Goal: Information Seeking & Learning: Check status

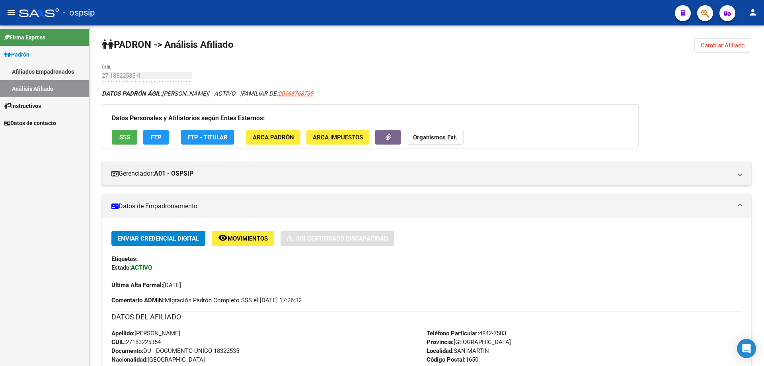
scroll to position [153, 0]
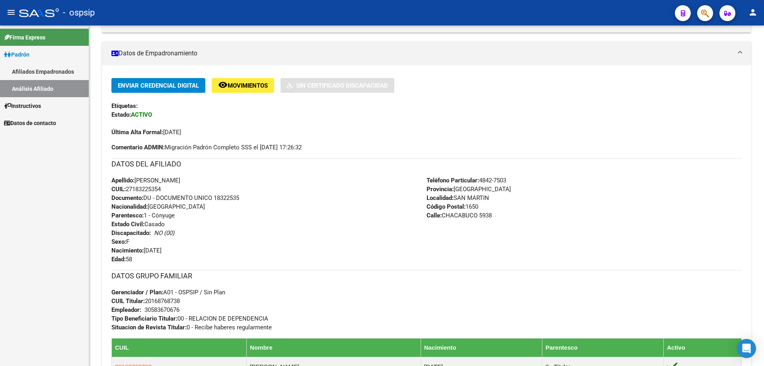
click at [48, 80] on link "Afiliados Empadronados" at bounding box center [44, 71] width 89 height 17
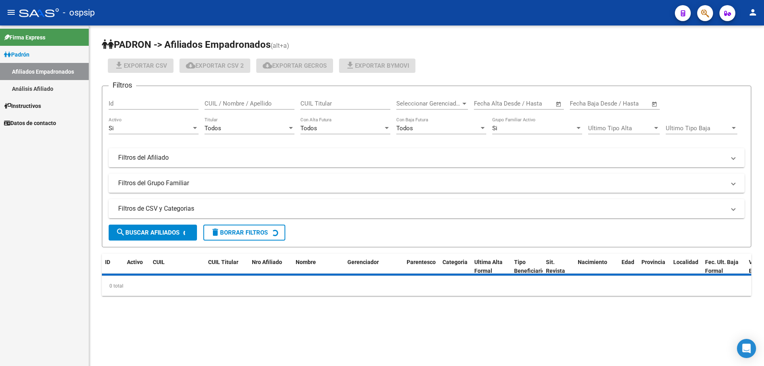
click at [51, 83] on link "Análisis Afiliado" at bounding box center [44, 88] width 89 height 17
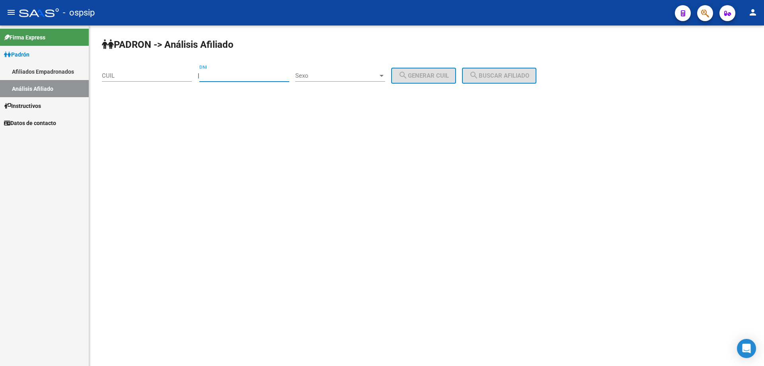
click at [224, 72] on input "DNI" at bounding box center [244, 75] width 90 height 7
paste input "33060145"
type input "33060145"
click at [338, 80] on div "Sexo Sexo" at bounding box center [340, 72] width 90 height 17
click at [338, 78] on span "Masculino" at bounding box center [349, 76] width 90 height 18
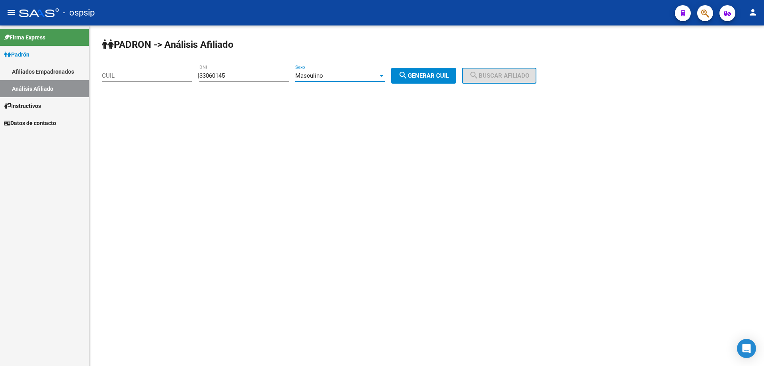
click at [431, 76] on span "search Generar CUIL" at bounding box center [423, 75] width 51 height 7
type input "20-33060145-1"
click at [498, 67] on div "PADRON -> Análisis Afiliado 20-33060145-1 CUIL | 33060145 DNI Masculino Sexo se…" at bounding box center [426, 67] width 675 height 84
click at [498, 76] on span "search Buscar afiliado" at bounding box center [499, 75] width 60 height 7
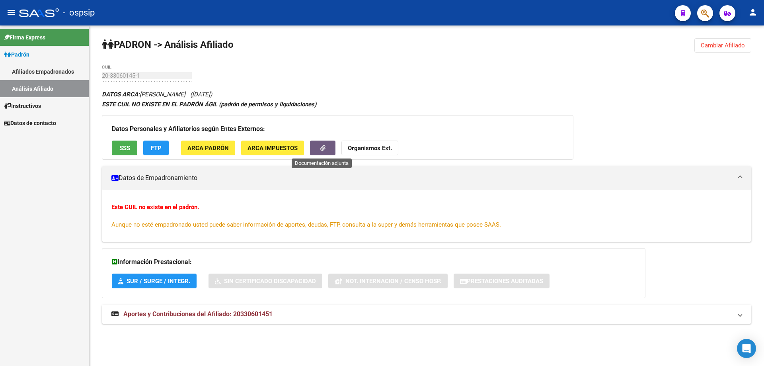
click at [314, 151] on button "button" at bounding box center [322, 147] width 25 height 15
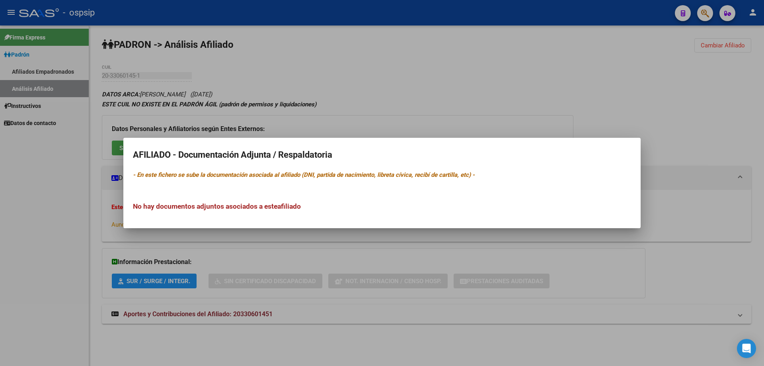
click at [335, 97] on div at bounding box center [382, 183] width 764 height 366
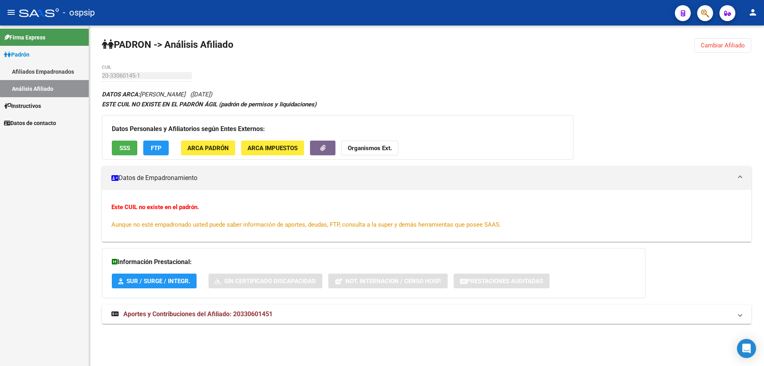
click at [125, 145] on span "SSS" at bounding box center [124, 147] width 11 height 7
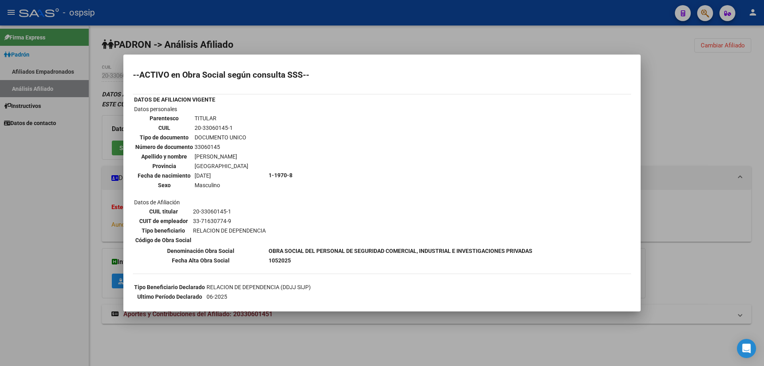
click at [125, 145] on mat-dialog-content "--ACTIVO en Obra Social según consulta SSS-- DATOS DE AFILIACION VIGENTE Datos …" at bounding box center [381, 182] width 517 height 237
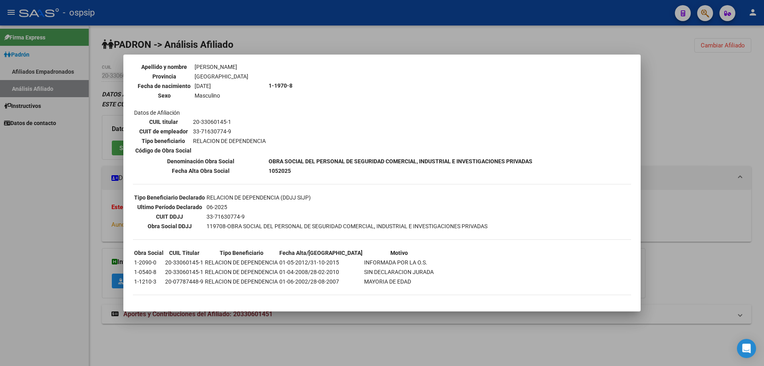
scroll to position [91, 0]
click at [9, 191] on div at bounding box center [382, 183] width 764 height 366
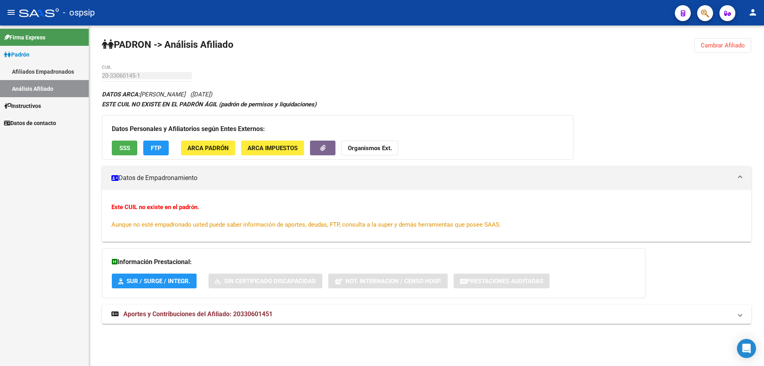
click at [152, 152] on button "FTP" at bounding box center [155, 147] width 25 height 15
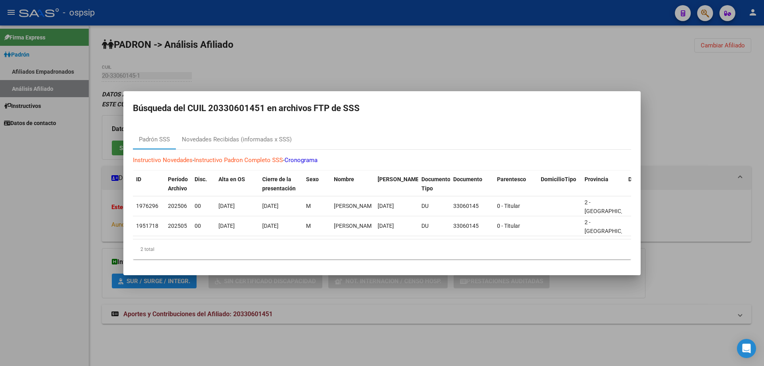
click at [73, 128] on div at bounding box center [382, 183] width 764 height 366
